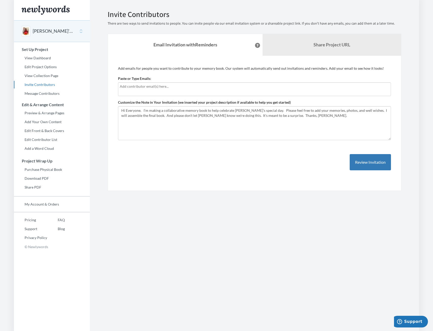
click at [255, 44] on button at bounding box center [257, 45] width 5 height 5
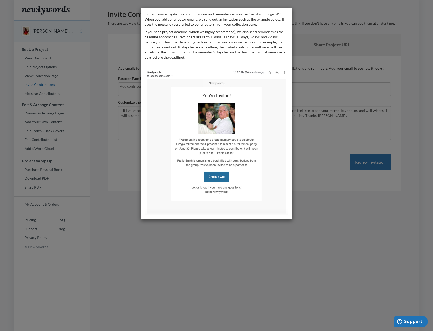
click at [317, 246] on div "Our automated system sends invitations and reminders so you can "set it and for…" at bounding box center [216, 165] width 433 height 331
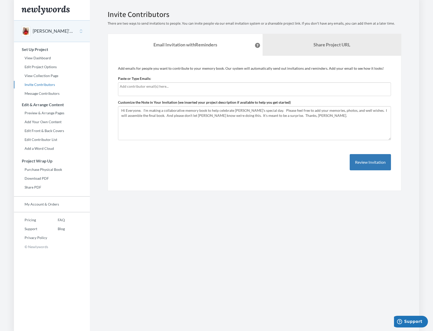
click at [188, 81] on div "Paste or Type Emails:" at bounding box center [254, 86] width 273 height 20
click at [186, 87] on input "text" at bounding box center [254, 87] width 269 height 6
type input "asuberman@gmai"
type input "l"
type input "[EMAIL_ADDRESS][DOMAIN_NAME]"
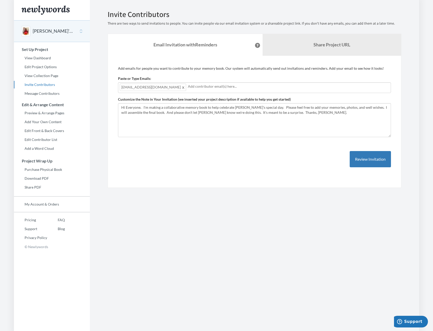
click at [219, 86] on input "text" at bounding box center [288, 87] width 201 height 6
type input "[PERSON_NAME][EMAIL_ADDRESS][DOMAIN_NAME]"
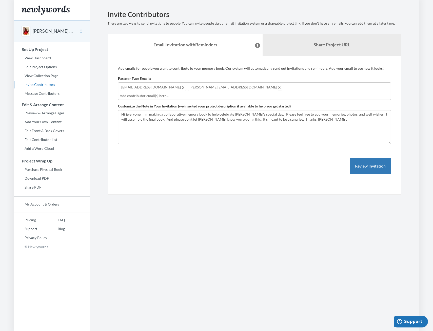
click at [278, 87] on span at bounding box center [280, 87] width 4 height 6
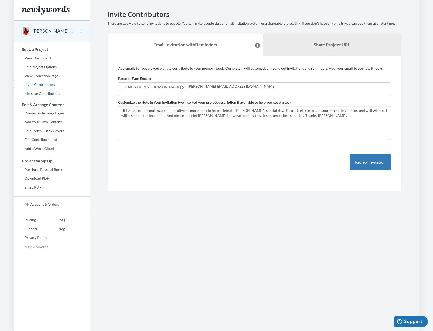
type input "[PERSON_NAME][EMAIL_ADDRESS][DOMAIN_NAME]"
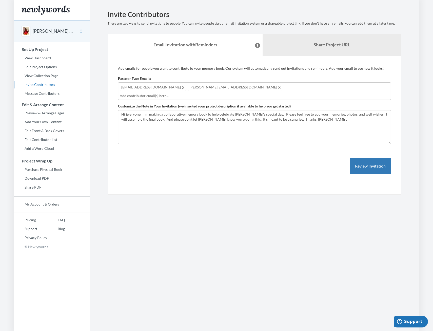
click at [223, 93] on input "text" at bounding box center [254, 96] width 269 height 6
type input "[EMAIL_ADDRESS][DOMAIN_NAME]"
click at [293, 93] on input "text" at bounding box center [254, 96] width 269 height 6
type input "[PERSON_NAME][EMAIL_ADDRESS][PERSON_NAME][DOMAIN_NAME]"
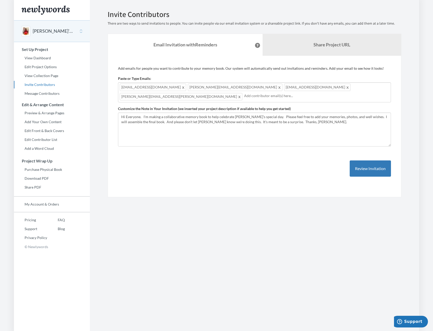
click at [316, 86] on div "[EMAIL_ADDRESS][DOMAIN_NAME] [PERSON_NAME][DOMAIN_NAME][EMAIL_ADDRESS][DOMAIN_N…" at bounding box center [254, 92] width 273 height 20
type input "[EMAIL_ADDRESS][DOMAIN_NAME]"
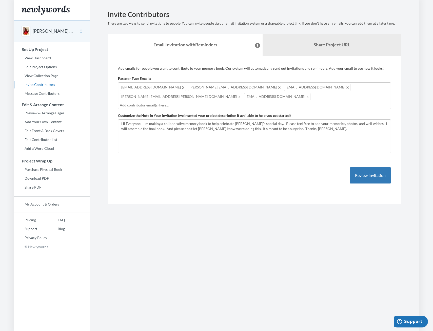
click at [178, 102] on input "text" at bounding box center [254, 105] width 269 height 6
type input "[EMAIL_ADDRESS][DOMAIN_NAME]"
click at [221, 92] on div "asuberman@gmail.com anne.cyron@live.com beckykirbywarner@gmail.com sternberg.da…" at bounding box center [254, 95] width 273 height 27
type input "[EMAIL_ADDRESS][DOMAIN_NAME]"
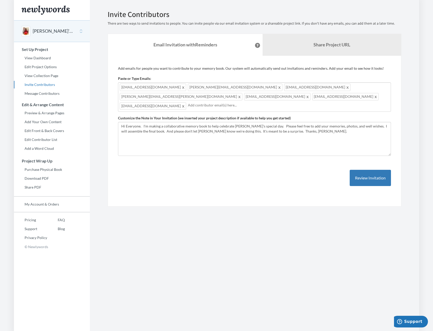
click at [244, 102] on input "text" at bounding box center [288, 105] width 201 height 6
type input "[PERSON_NAME][EMAIL_ADDRESS][PERSON_NAME][DOMAIN_NAME]"
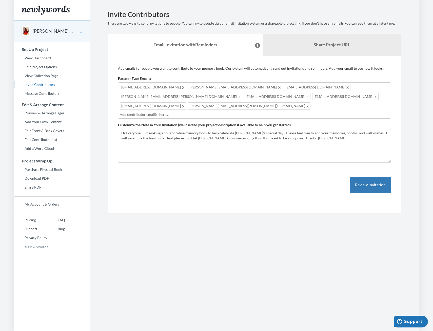
click at [279, 112] on input "text" at bounding box center [254, 115] width 269 height 6
type input "[EMAIL_ADDRESS][DOMAIN_NAME]"
click at [339, 95] on div "asuberman@gmail.com anne.cyron@live.com beckykirbywarner@gmail.com sternberg.da…" at bounding box center [254, 100] width 273 height 36
click at [331, 99] on div "asuberman@gmail.com anne.cyron@live.com beckykirbywarner@gmail.com sternberg.da…" at bounding box center [254, 100] width 273 height 36
click at [311, 98] on div "asuberman@gmail.com anne.cyron@live.com beckykirbywarner@gmail.com sternberg.da…" at bounding box center [254, 100] width 273 height 36
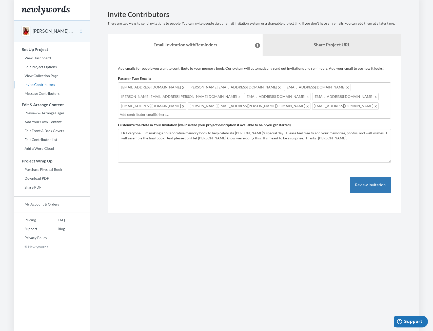
click at [189, 112] on input "text" at bounding box center [254, 115] width 269 height 6
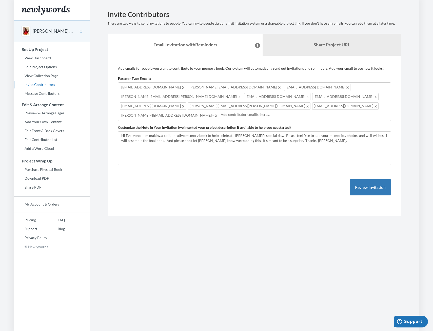
click at [221, 112] on input "text" at bounding box center [305, 115] width 168 height 6
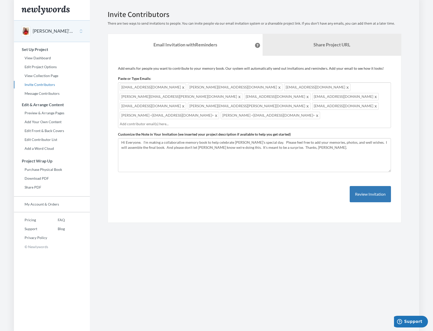
click at [225, 121] on input "text" at bounding box center [254, 124] width 269 height 6
click at [223, 121] on input "text" at bounding box center [254, 124] width 269 height 6
click at [231, 121] on input "text" at bounding box center [254, 124] width 269 height 6
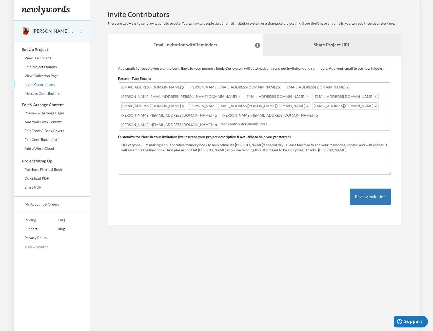
click at [293, 121] on input "text" at bounding box center [305, 124] width 168 height 6
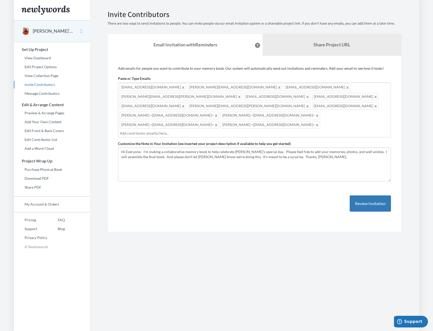
click at [178, 130] on input "text" at bounding box center [254, 133] width 269 height 6
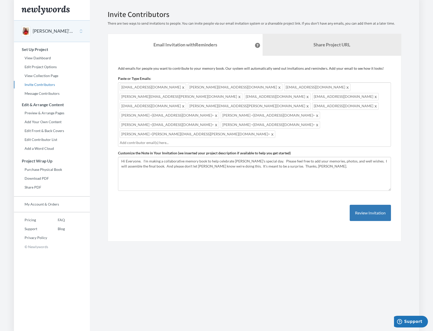
click at [264, 140] on input "text" at bounding box center [254, 143] width 269 height 6
click at [288, 140] on input "text" at bounding box center [254, 143] width 269 height 6
click at [274, 140] on input "joe.siletti" at bounding box center [254, 143] width 269 height 6
click at [299, 140] on input "joe.silletti" at bounding box center [254, 143] width 269 height 6
type input "[PERSON_NAME][EMAIL_ADDRESS][PERSON_NAME][DOMAIN_NAME]"
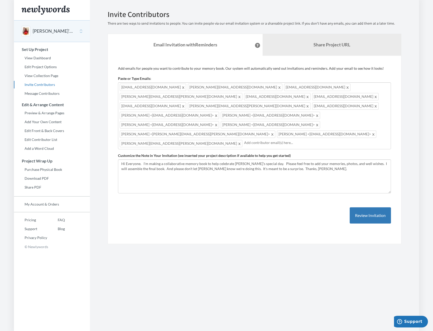
click at [331, 116] on div "asuberman@gmail.com anne.cyron@live.com beckykirbywarner@gmail.com sternberg.da…" at bounding box center [254, 115] width 273 height 67
click at [323, 114] on div "asuberman@gmail.com anne.cyron@live.com beckykirbywarner@gmail.com sternberg.da…" at bounding box center [254, 115] width 273 height 67
type input "b"
click at [244, 140] on input "barbtennent@" at bounding box center [316, 143] width 145 height 6
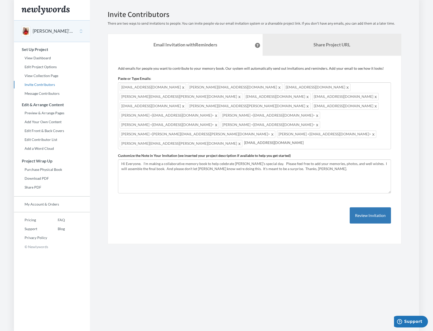
type input "[EMAIL_ADDRESS][DOMAIN_NAME]"
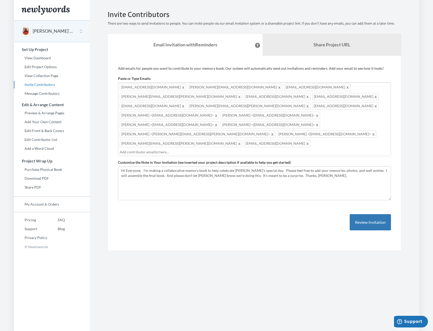
click at [221, 149] on input "text" at bounding box center [254, 152] width 269 height 6
type input "[EMAIL_ADDRESS][DOMAIN_NAME]"
click at [207, 149] on input "text" at bounding box center [254, 152] width 269 height 6
type input "[EMAIL_ADDRESS][DOMAIN_NAME]"
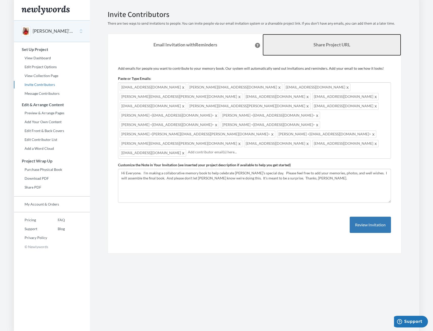
click at [328, 43] on b "Share Project URL" at bounding box center [331, 45] width 37 height 6
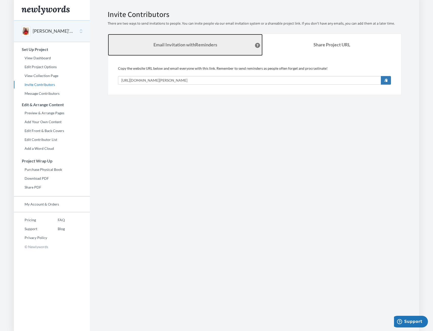
click at [192, 42] on strong "Email Invitation with Reminders" at bounding box center [185, 45] width 64 height 6
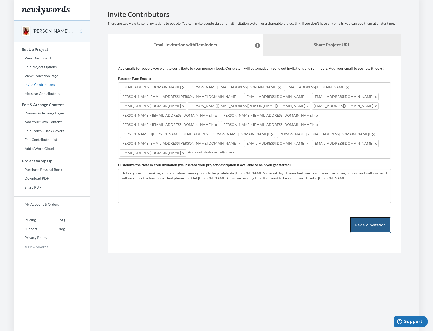
click at [370, 216] on button "Review Invitation" at bounding box center [370, 224] width 41 height 16
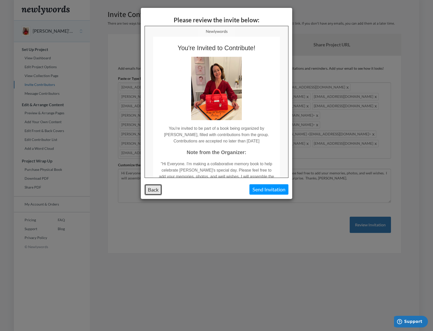
click at [155, 189] on button "Back" at bounding box center [153, 189] width 17 height 11
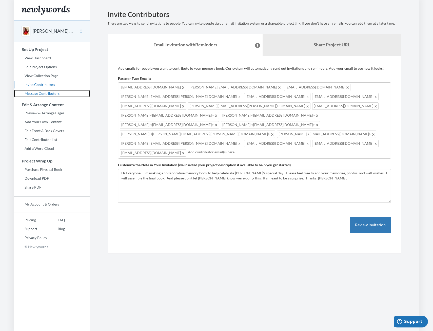
click at [40, 93] on link "Message Contributors" at bounding box center [52, 94] width 76 height 8
click at [44, 93] on link "Message Contributors" at bounding box center [52, 94] width 76 height 8
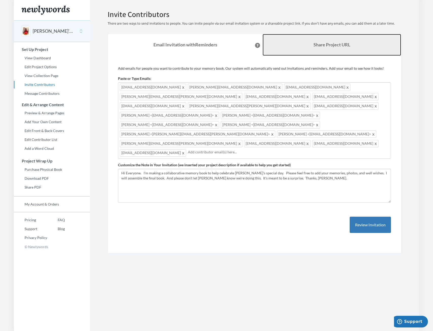
click at [329, 44] on b "Share Project URL" at bounding box center [331, 45] width 37 height 6
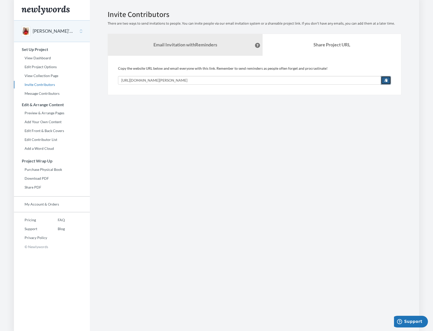
click at [386, 79] on span "button" at bounding box center [386, 80] width 4 height 4
click at [201, 154] on section "Emails have been sent! Invite Contributors There are two ways to send invitatio…" at bounding box center [254, 165] width 329 height 331
click at [41, 112] on link "Preview & Arrange Pages" at bounding box center [52, 113] width 76 height 8
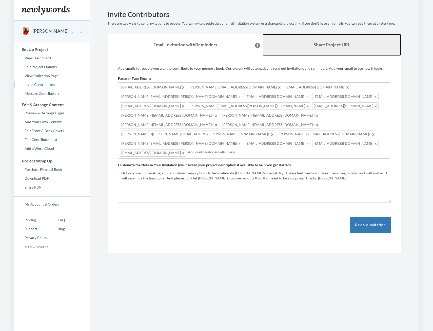
click at [331, 43] on b "Share Project URL" at bounding box center [331, 45] width 37 height 6
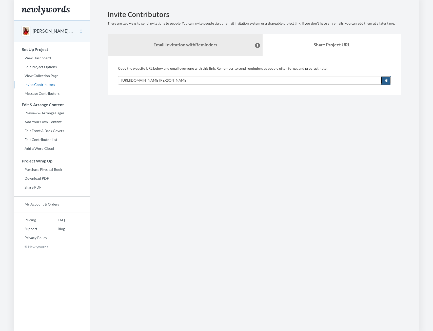
click at [384, 79] on button "button" at bounding box center [386, 80] width 10 height 9
